Goal: Task Accomplishment & Management: Use online tool/utility

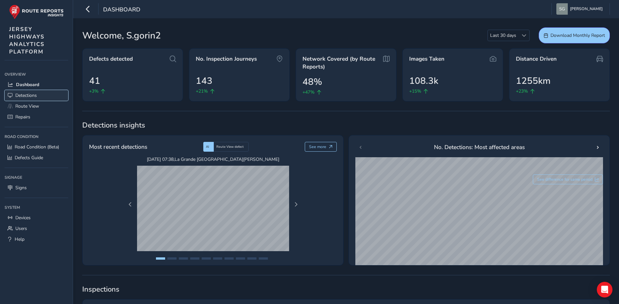
click at [34, 94] on span "Detections" at bounding box center [26, 95] width 22 height 6
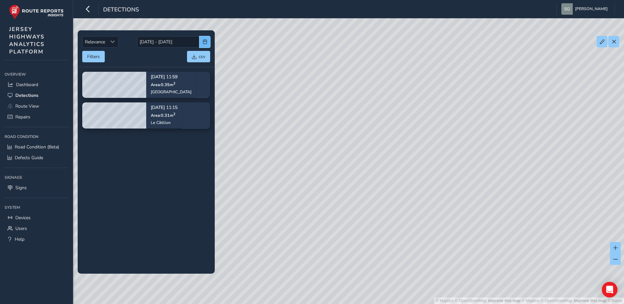
click at [207, 43] on span "button" at bounding box center [205, 41] width 5 height 5
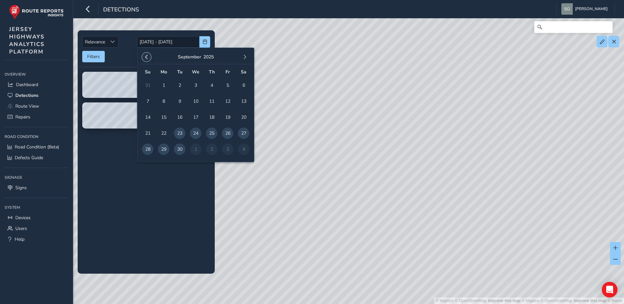
click at [148, 58] on span "button" at bounding box center [146, 57] width 5 height 5
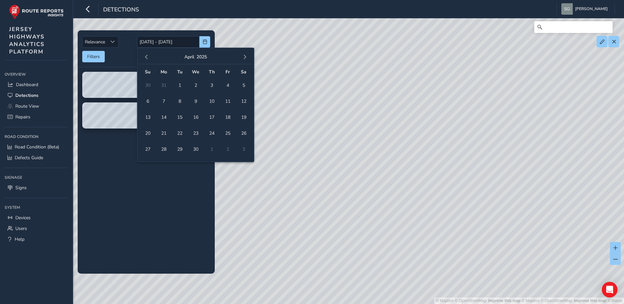
click at [148, 58] on span "button" at bounding box center [146, 57] width 5 height 5
click at [243, 57] on span "button" at bounding box center [245, 57] width 5 height 5
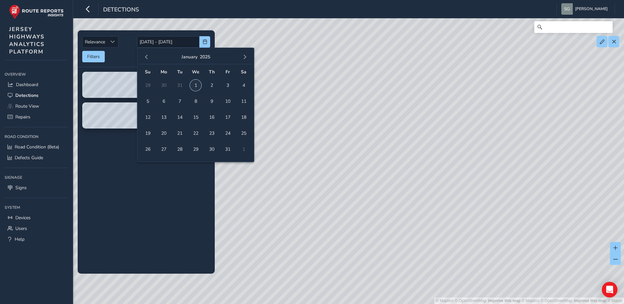
click at [192, 84] on span "1" at bounding box center [195, 85] width 11 height 11
type input "[DATE]"
click at [246, 59] on span "button" at bounding box center [245, 57] width 5 height 5
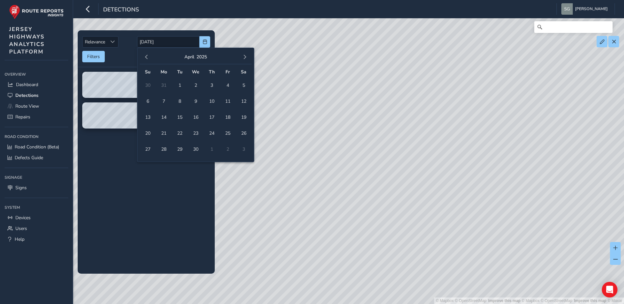
click at [246, 59] on span "button" at bounding box center [245, 57] width 5 height 5
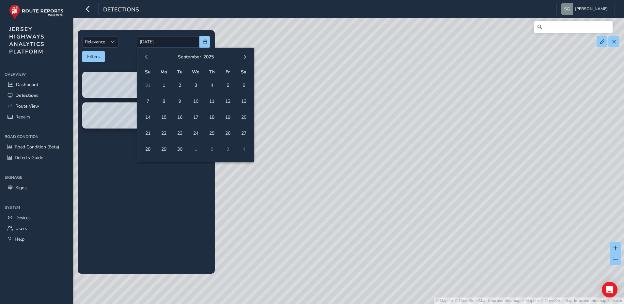
click at [248, 61] on div "[DATE]" at bounding box center [196, 57] width 112 height 14
click at [247, 56] on button "button" at bounding box center [244, 57] width 9 height 9
click at [181, 102] on span "7" at bounding box center [179, 101] width 11 height 11
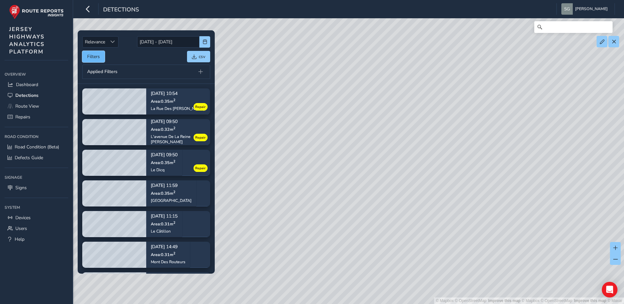
click at [98, 60] on button "Filters" at bounding box center [93, 56] width 23 height 11
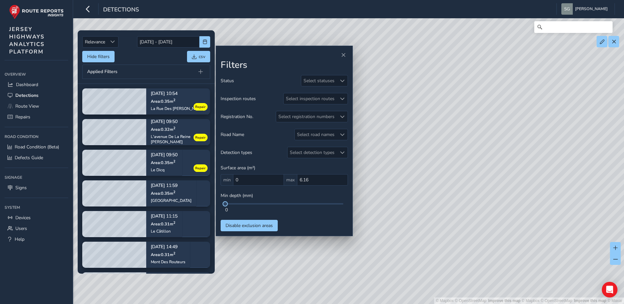
click at [348, 85] on div "Filters Status Select statuses Inspection routes Select inspection routes Regis…" at bounding box center [284, 141] width 137 height 191
click at [344, 82] on span at bounding box center [342, 81] width 5 height 5
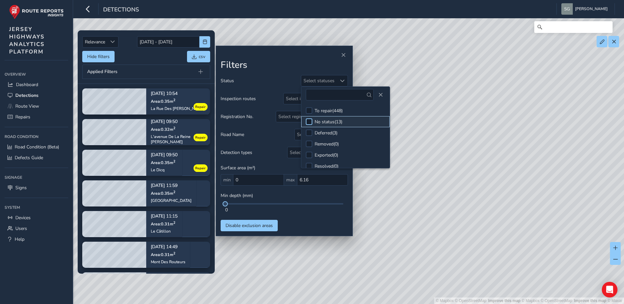
click at [312, 122] on div at bounding box center [309, 121] width 7 height 7
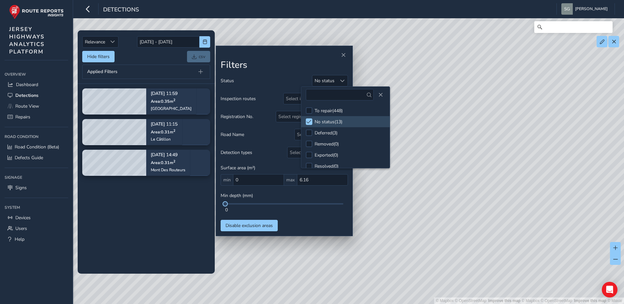
click at [155, 228] on tbody "[DATE] 11:59 Area: 0.35 m [STREET_ADDRESS] [DATE] 11:15 Area: 0.31 m 2 [GEOGRAP…" at bounding box center [146, 179] width 137 height 190
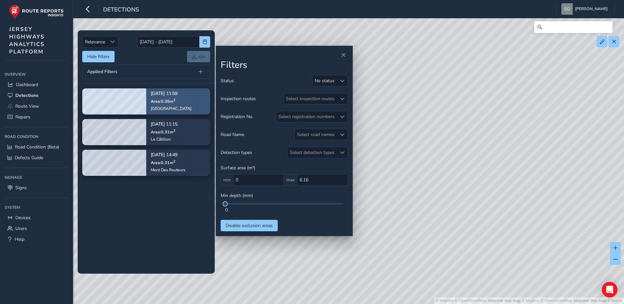
click at [192, 100] on div "[DATE] 11:59 Area: 0.35 m [STREET_ADDRESS]" at bounding box center [171, 102] width 50 height 38
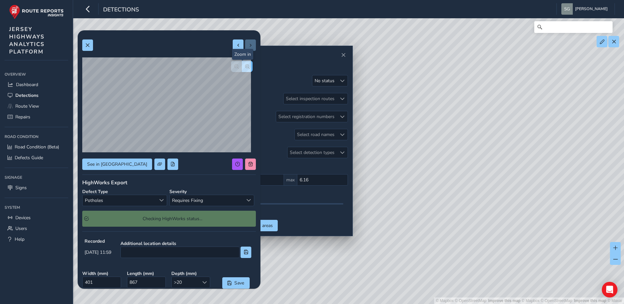
click at [243, 69] on button "button" at bounding box center [247, 66] width 11 height 11
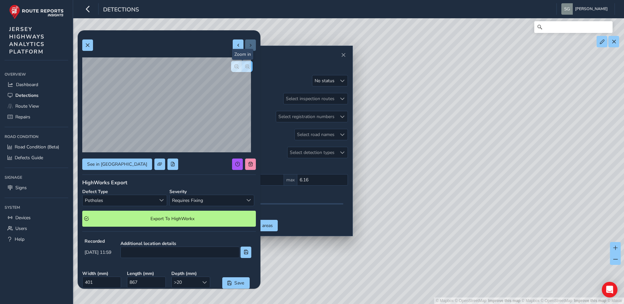
click at [243, 69] on button "button" at bounding box center [247, 66] width 11 height 11
click at [201, 200] on span "Requires Fixing" at bounding box center [206, 200] width 73 height 11
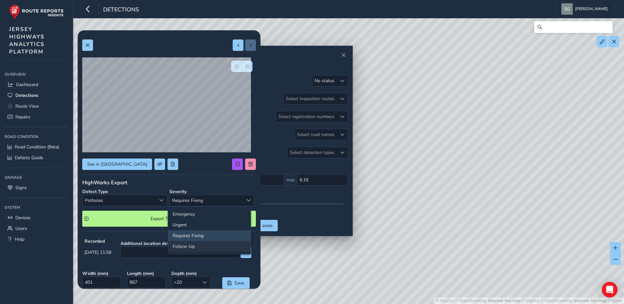
click at [200, 247] on li "Follow-Up" at bounding box center [209, 246] width 83 height 11
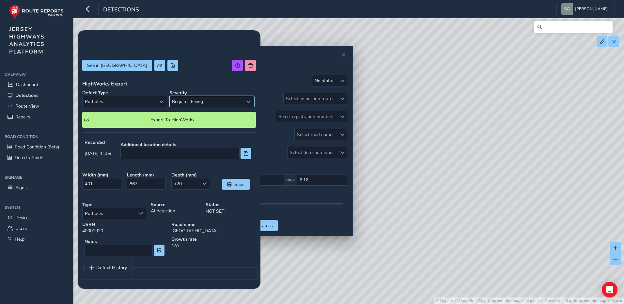
scroll to position [89, 0]
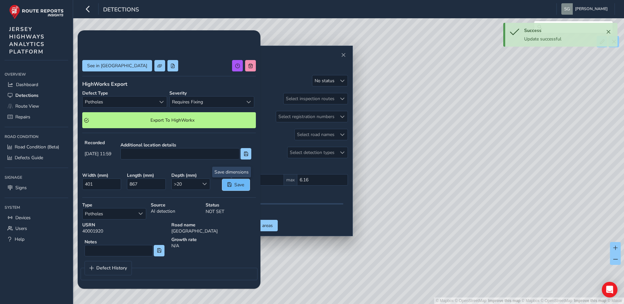
click at [239, 184] on span "Save" at bounding box center [239, 185] width 11 height 6
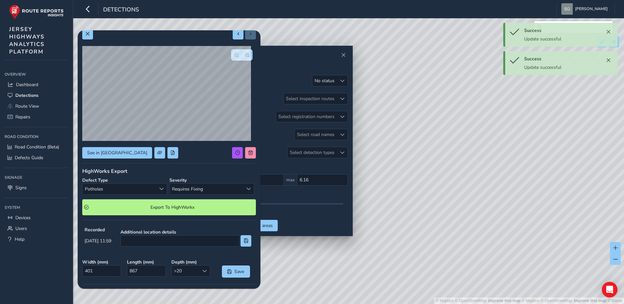
scroll to position [0, 0]
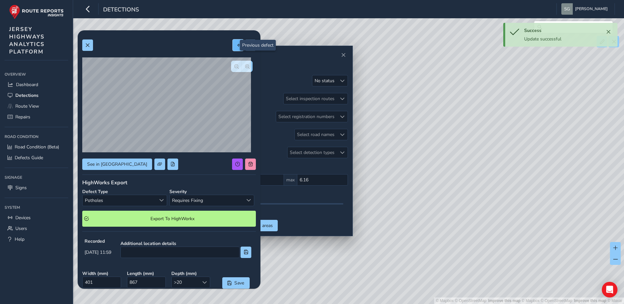
click at [236, 45] on span at bounding box center [238, 45] width 5 height 5
type input "395"
type input "780"
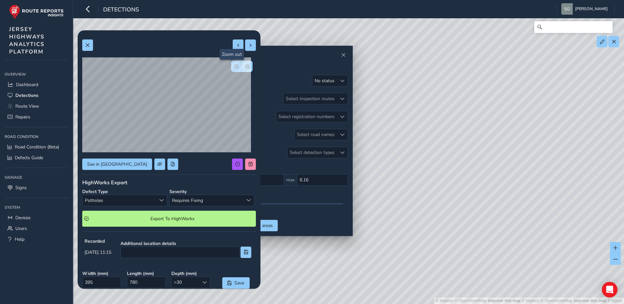
click at [231, 71] on button "button" at bounding box center [236, 66] width 11 height 11
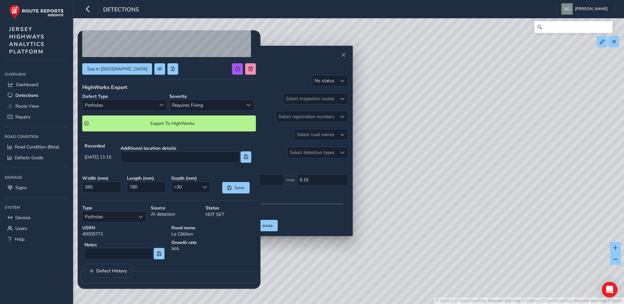
scroll to position [98, 0]
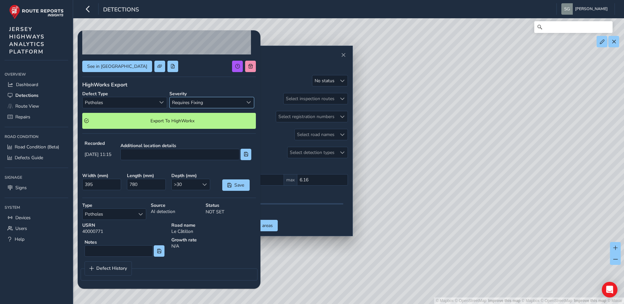
click at [221, 101] on span "Requires Fixing" at bounding box center [206, 102] width 73 height 11
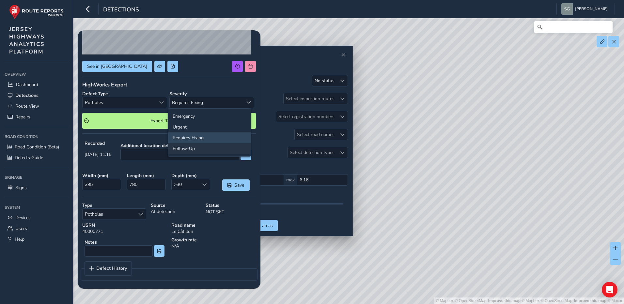
click at [216, 147] on li "Follow-Up" at bounding box center [209, 148] width 83 height 11
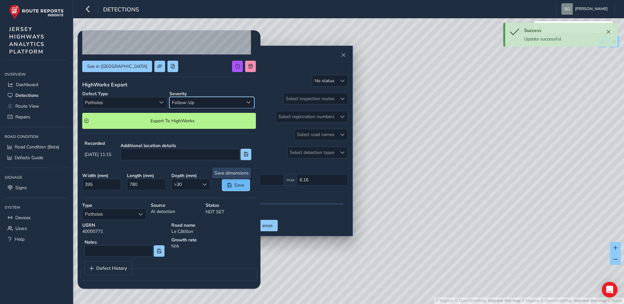
click at [234, 186] on span "Save" at bounding box center [239, 185] width 11 height 6
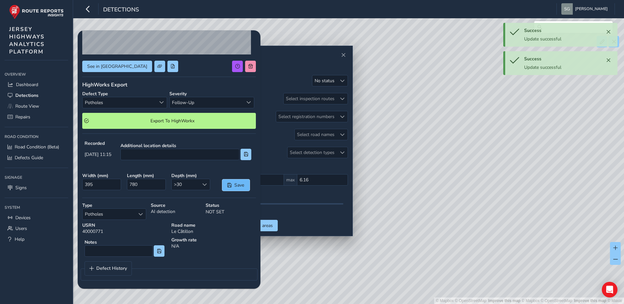
scroll to position [0, 0]
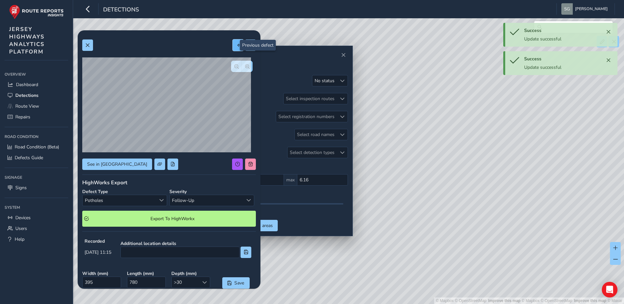
click at [236, 44] on span at bounding box center [238, 45] width 5 height 5
type input "434"
type input "711"
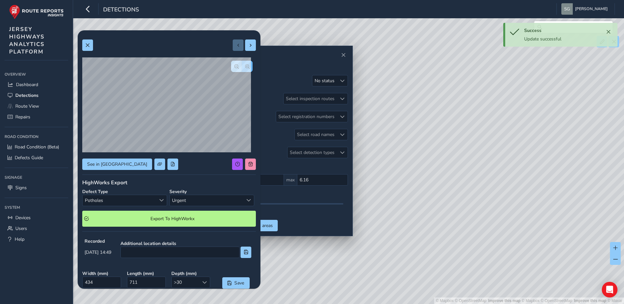
click at [245, 69] on span "button" at bounding box center [247, 66] width 5 height 5
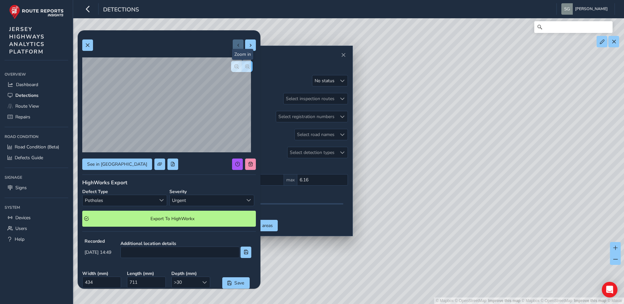
click at [245, 69] on span "button" at bounding box center [247, 66] width 5 height 5
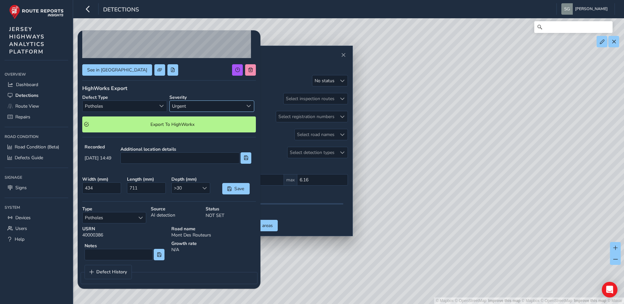
scroll to position [99, 0]
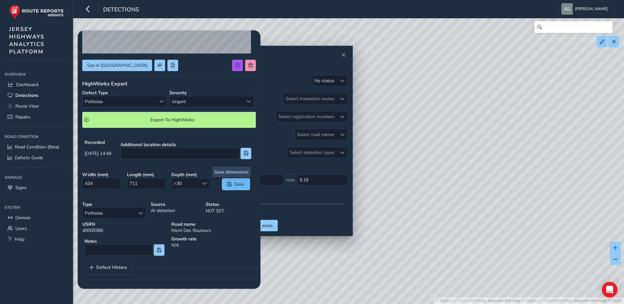
click at [234, 187] on span "Save" at bounding box center [239, 184] width 11 height 6
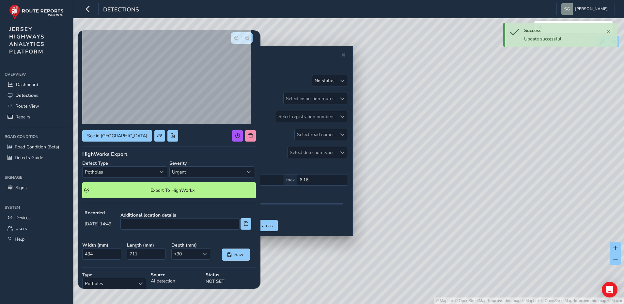
scroll to position [0, 0]
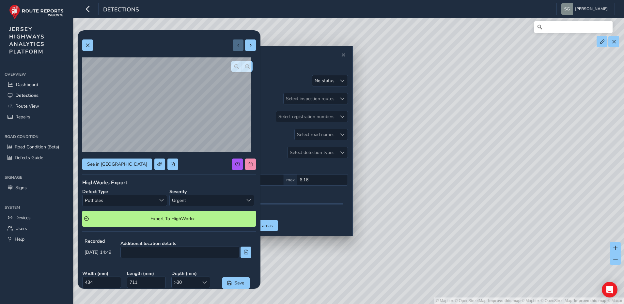
click at [93, 47] on div at bounding box center [169, 44] width 174 height 11
click at [91, 46] on button at bounding box center [87, 44] width 11 height 11
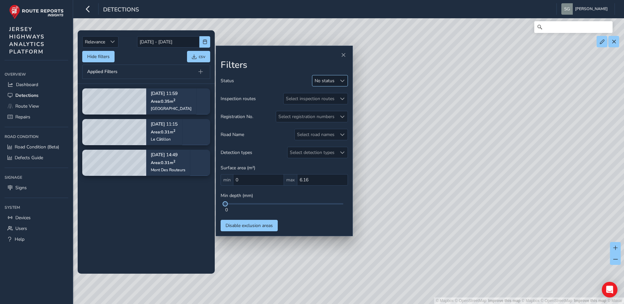
click at [335, 79] on div "No status" at bounding box center [324, 80] width 24 height 11
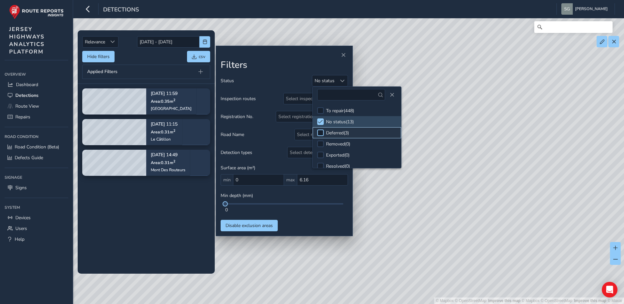
click at [320, 133] on div at bounding box center [320, 133] width 7 height 7
click at [320, 122] on span at bounding box center [320, 121] width 5 height 5
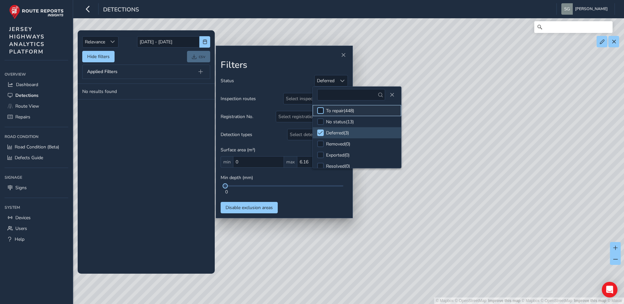
click at [320, 111] on div at bounding box center [320, 110] width 7 height 7
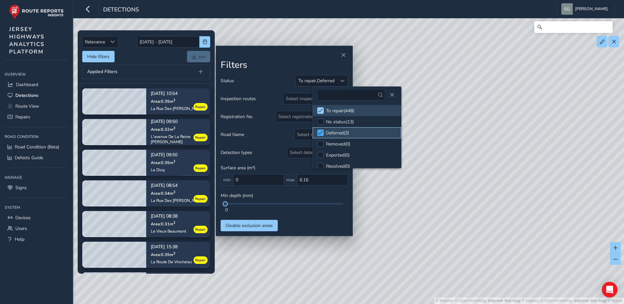
click at [321, 132] on span at bounding box center [320, 133] width 5 height 5
click at [322, 121] on div at bounding box center [320, 121] width 7 height 7
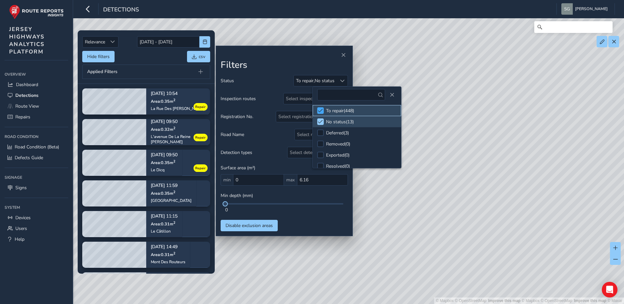
click at [322, 114] on div at bounding box center [320, 110] width 7 height 7
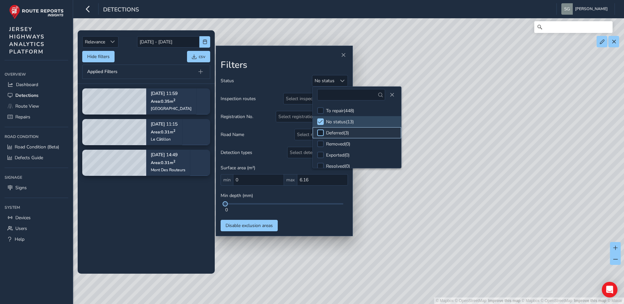
click at [319, 134] on div at bounding box center [320, 133] width 7 height 7
click at [319, 134] on span at bounding box center [320, 133] width 5 height 5
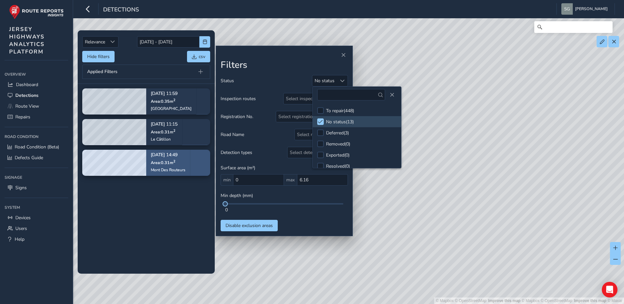
click at [190, 173] on div "[DATE] 14:49 Area: 0.31 m 2 Mont Des Routeurs" at bounding box center [168, 163] width 44 height 38
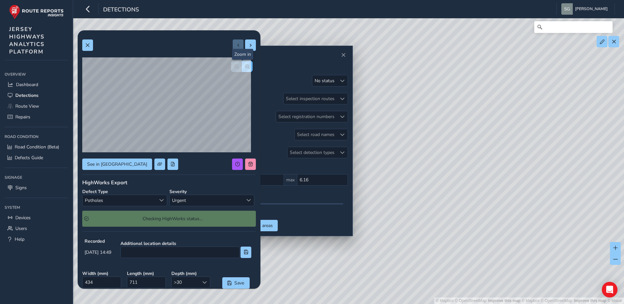
click at [245, 67] on button "button" at bounding box center [247, 66] width 11 height 11
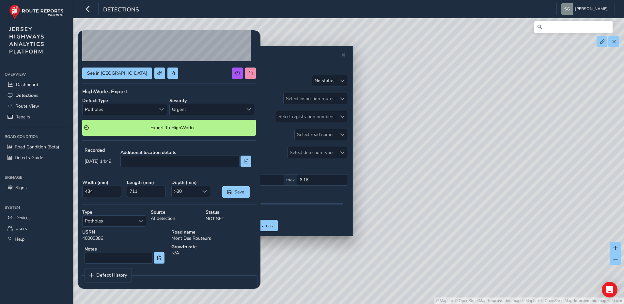
scroll to position [98, 0]
